Goal: Task Accomplishment & Management: Manage account settings

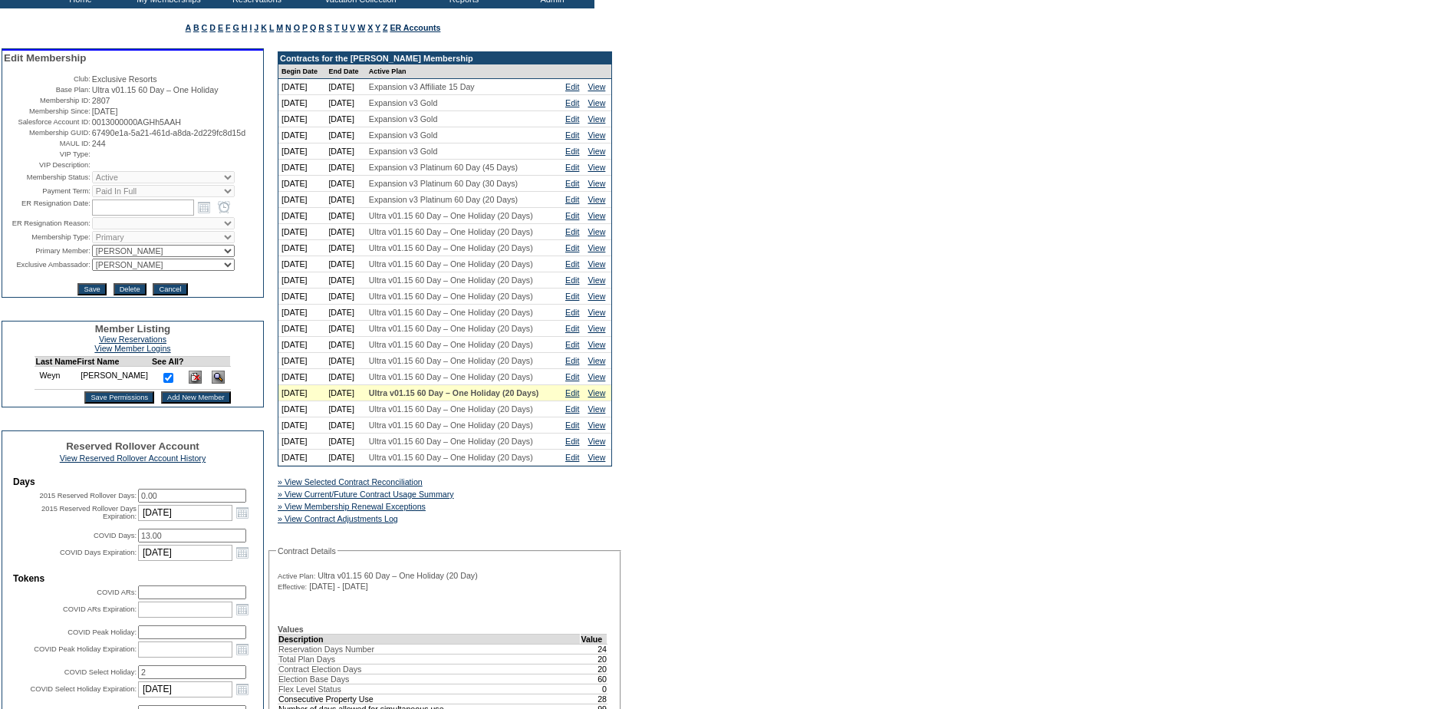
scroll to position [384, 0]
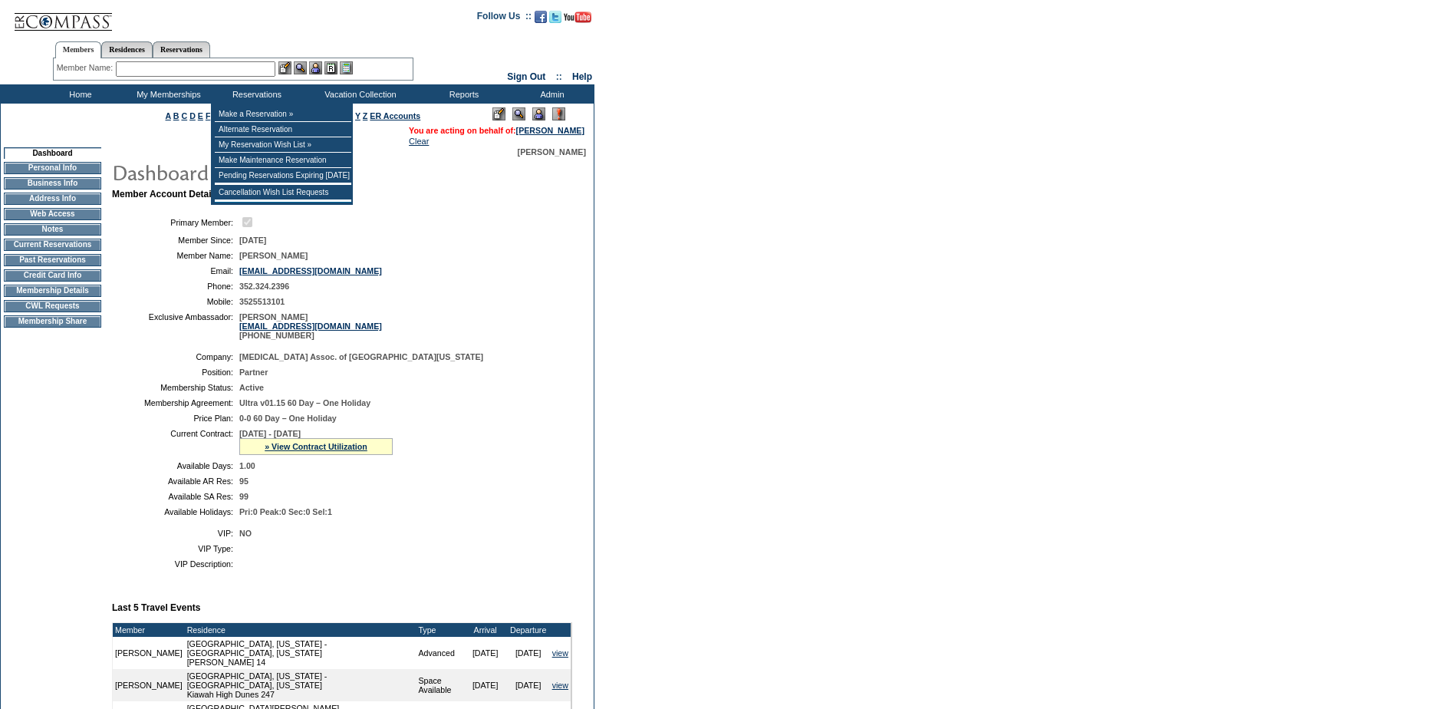
click at [245, 76] on input "text" at bounding box center [196, 68] width 160 height 15
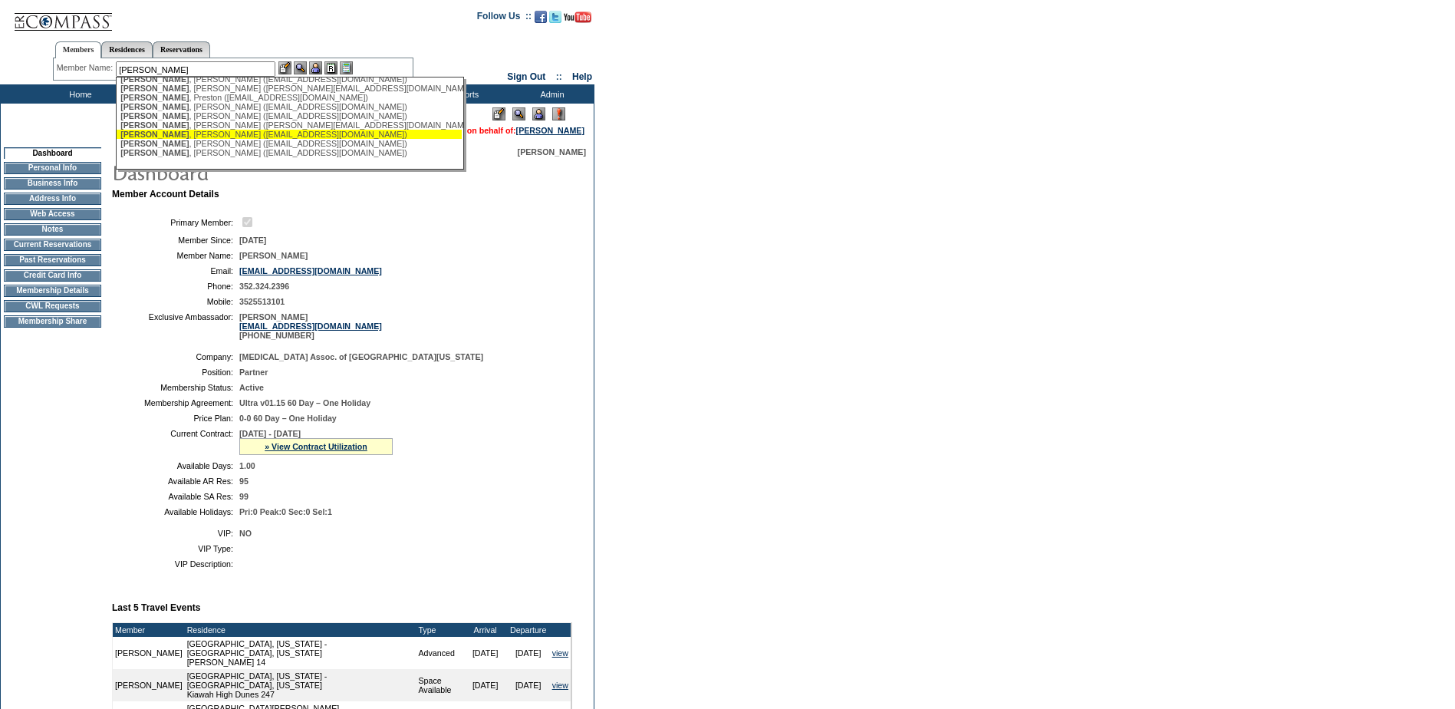
scroll to position [125, 0]
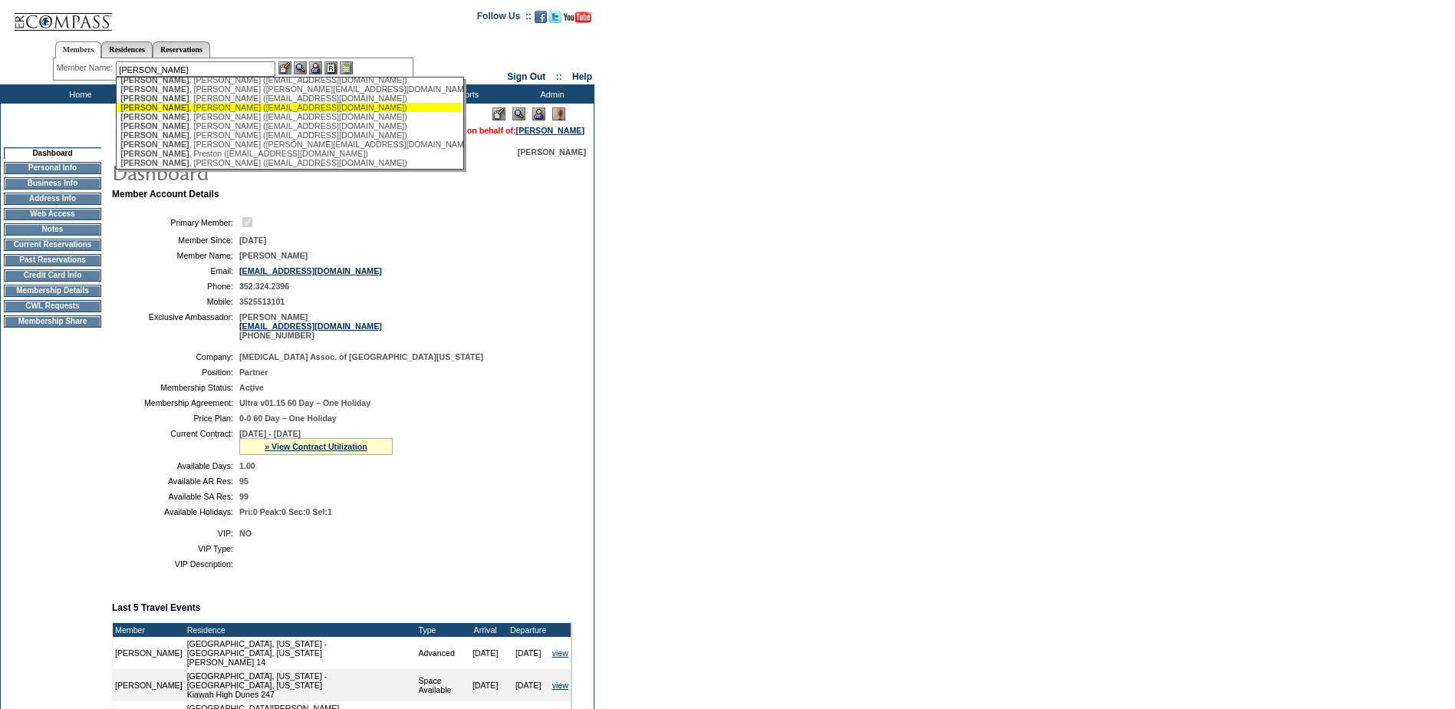
click at [205, 112] on div "Wilson , Jim (jwilson@jpw-capital.com)" at bounding box center [288, 107] width 337 height 9
type input "Wilson, Jim (jwilson@jpw-capital.com)"
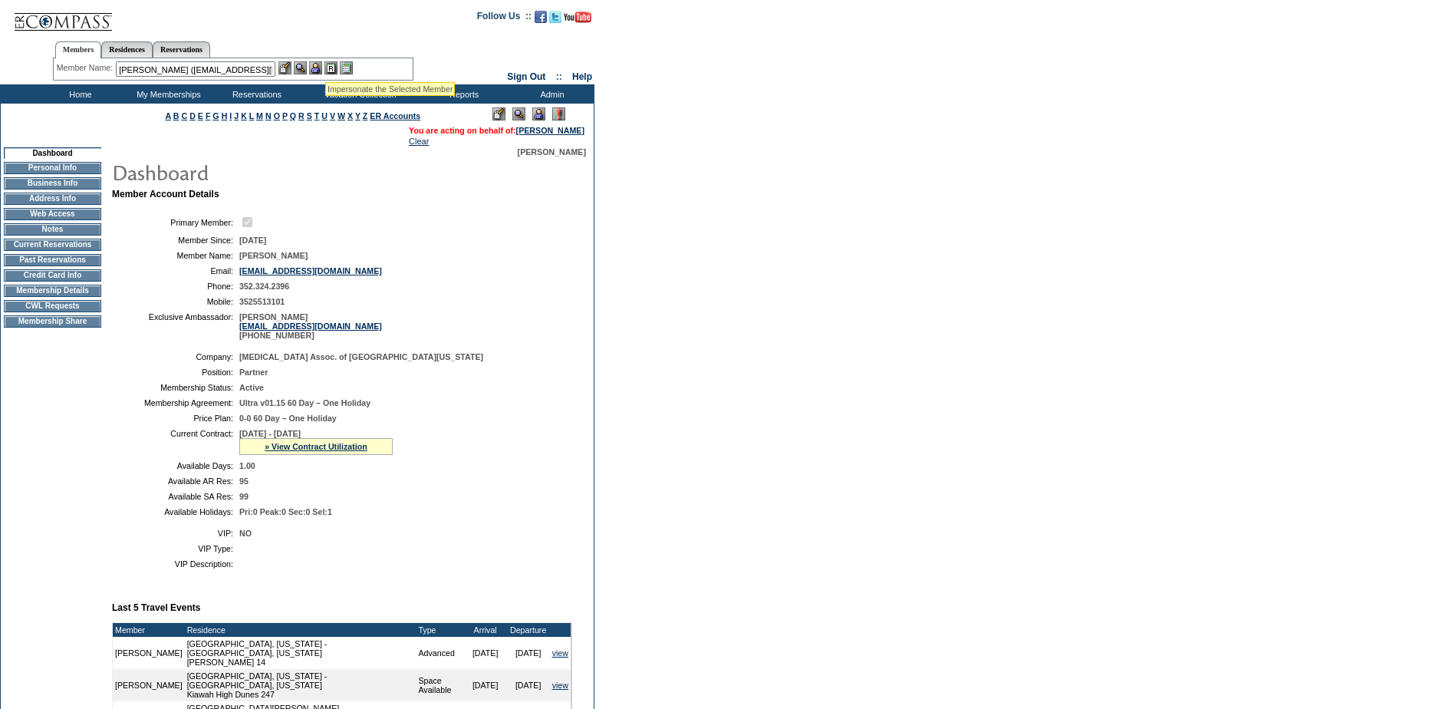
click at [318, 63] on img at bounding box center [315, 67] width 13 height 13
click at [307, 65] on img at bounding box center [300, 67] width 13 height 13
